Goal: Task Accomplishment & Management: Manage account settings

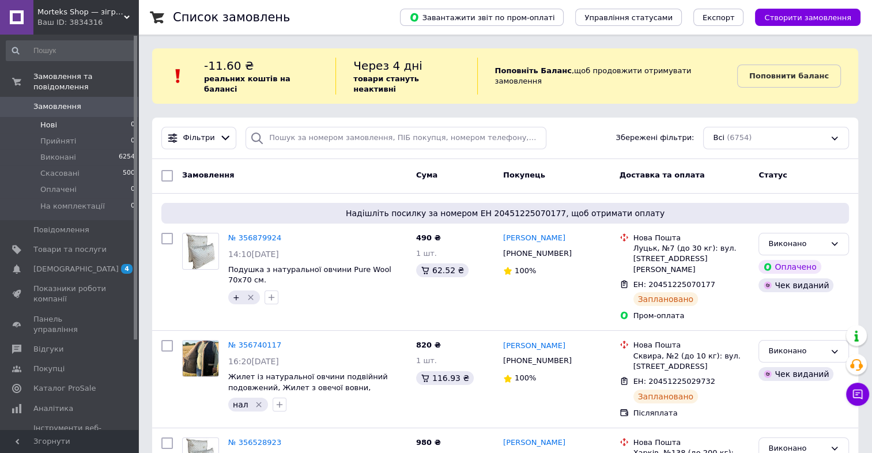
click at [107, 117] on li "Нові 0" at bounding box center [71, 125] width 142 height 16
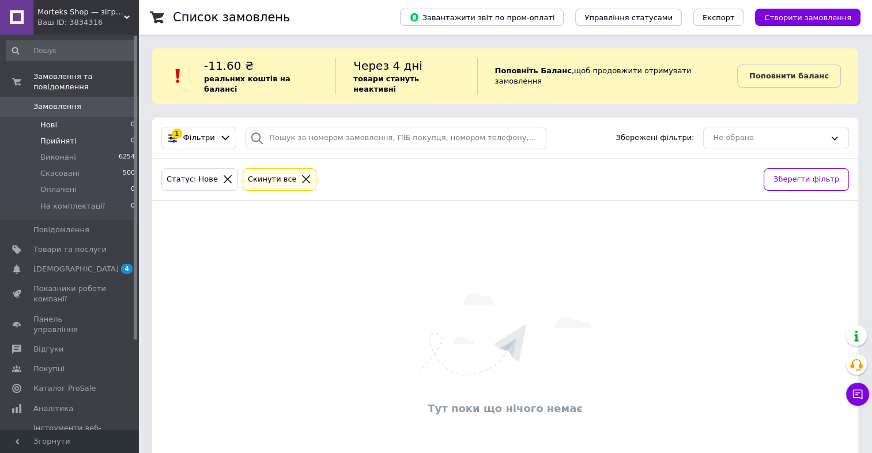
click at [90, 133] on li "Прийняті 0" at bounding box center [71, 141] width 142 height 16
click at [108, 133] on li "Прийняті 0" at bounding box center [71, 141] width 142 height 16
click at [108, 118] on li "Нові 0" at bounding box center [71, 125] width 142 height 16
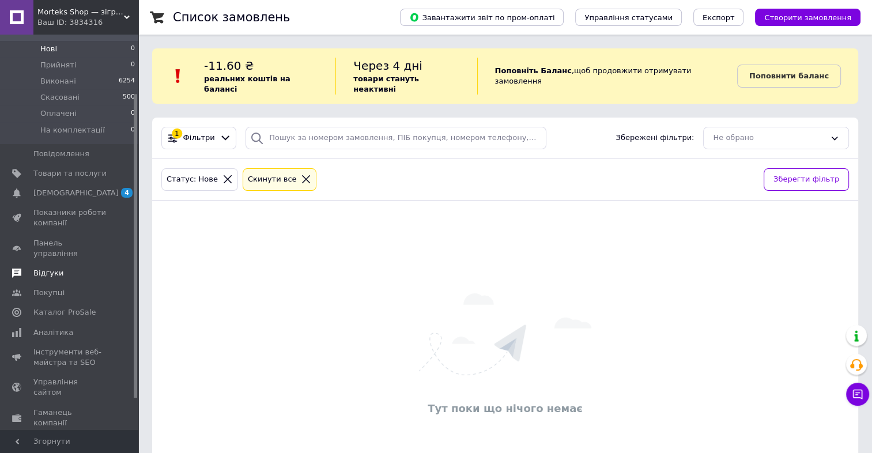
click at [35, 268] on span "Відгуки" at bounding box center [48, 273] width 30 height 10
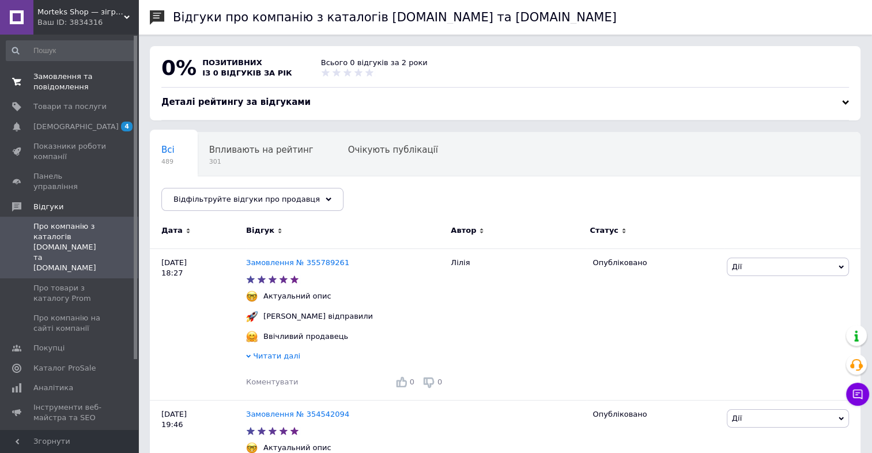
click at [59, 81] on span "Замовлення та повідомлення" at bounding box center [69, 81] width 73 height 21
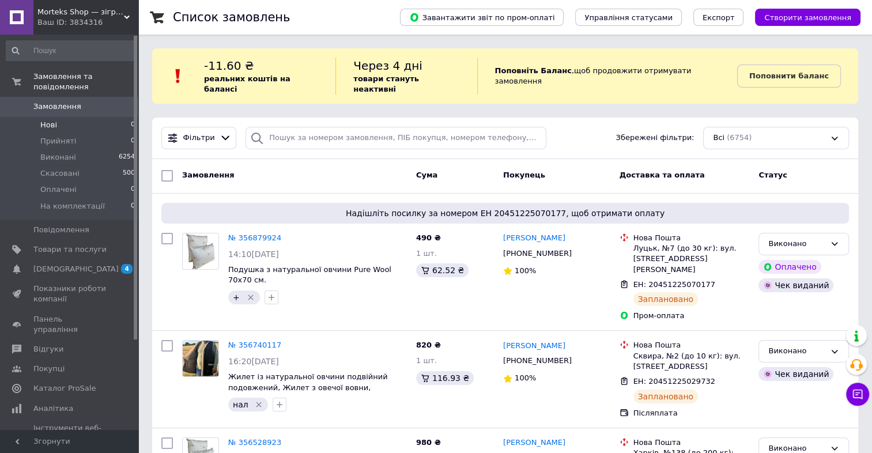
click at [41, 120] on span "Нові" at bounding box center [48, 125] width 17 height 10
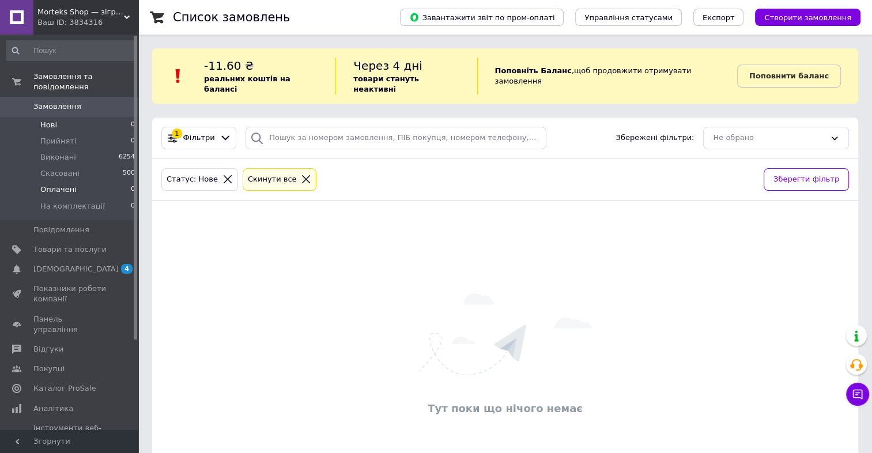
click at [88, 182] on li "Оплачені 0" at bounding box center [71, 190] width 142 height 16
